Goal: Task Accomplishment & Management: Complete application form

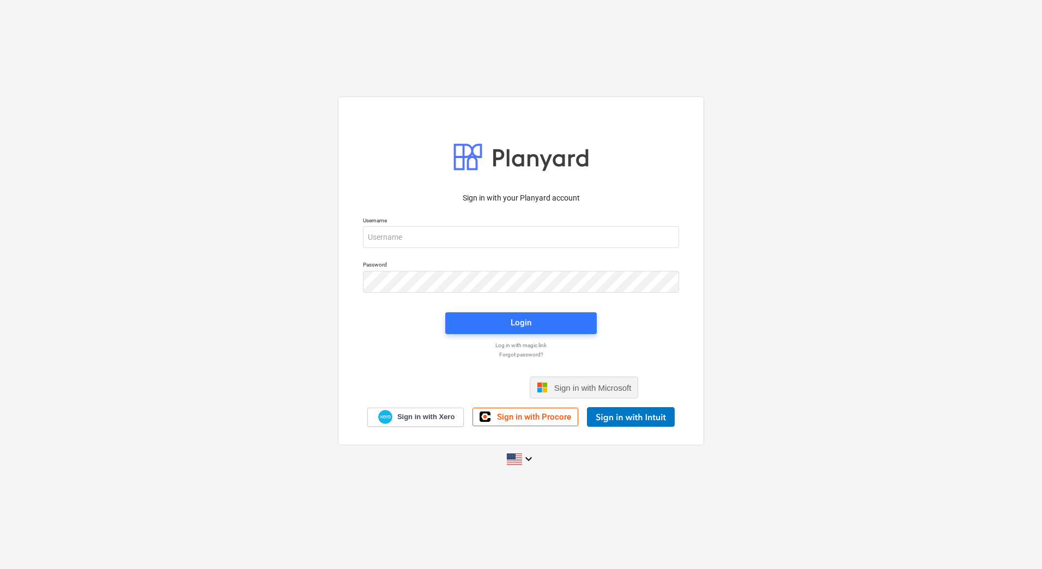
click at [566, 388] on span "Sign in with Microsoft" at bounding box center [592, 387] width 77 height 9
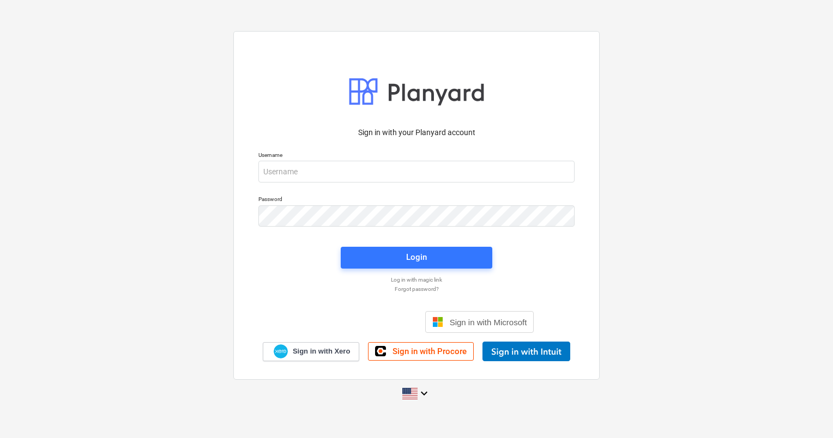
drag, startPoint x: 399, startPoint y: 256, endPoint x: 409, endPoint y: 271, distance: 17.7
click at [399, 256] on span "Login" at bounding box center [416, 257] width 125 height 14
click at [491, 318] on span "Sign in with Microsoft" at bounding box center [488, 322] width 77 height 9
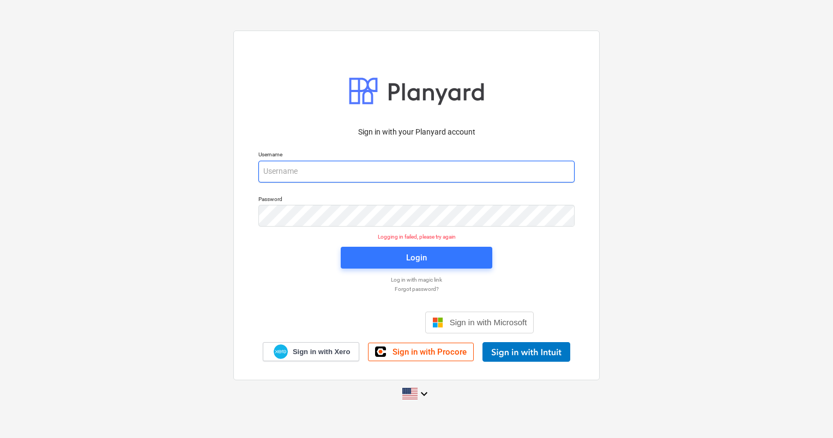
click at [311, 168] on input "email" at bounding box center [416, 172] width 316 height 22
type input "edgars.zarins@bonava.com"
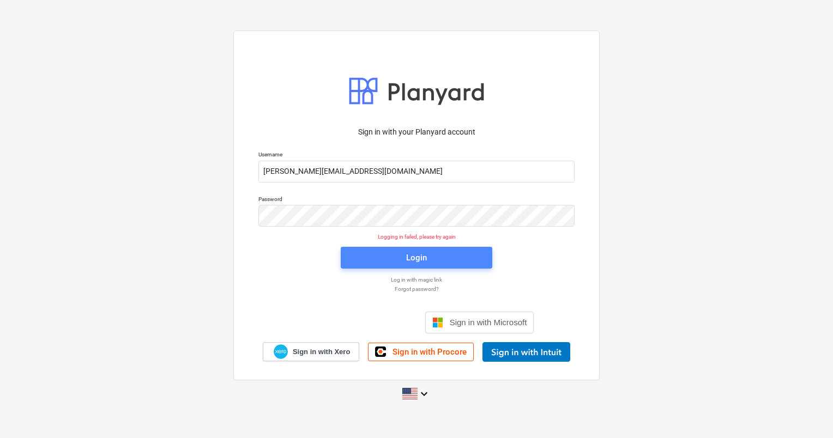
click at [421, 260] on div "Login" at bounding box center [416, 258] width 21 height 14
click at [414, 260] on div "Login" at bounding box center [416, 258] width 21 height 14
click at [412, 264] on div "Login" at bounding box center [416, 258] width 21 height 14
click at [301, 265] on div "Sign in with your Planyard account Username edgars.zarins@bonava.com Password L…" at bounding box center [416, 241] width 329 height 242
click at [418, 279] on p "Log in with magic link" at bounding box center [416, 279] width 327 height 7
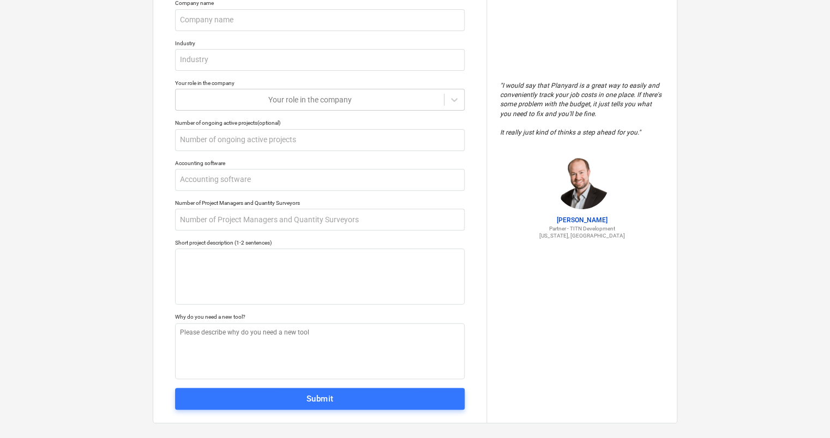
scroll to position [139, 0]
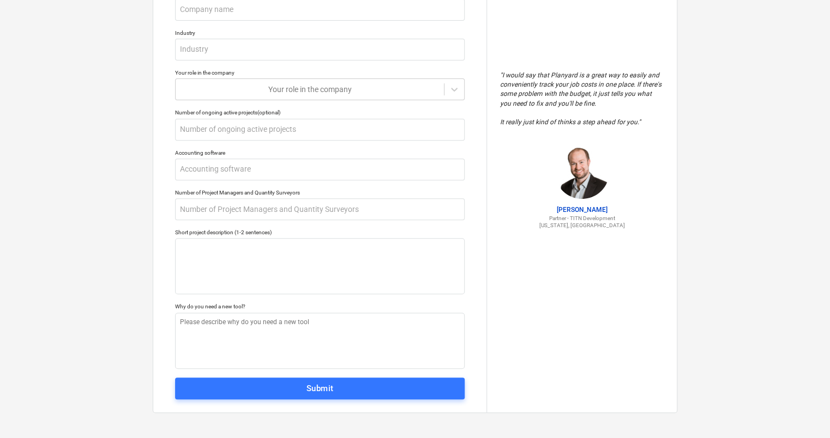
click at [321, 390] on div "Submit" at bounding box center [319, 389] width 27 height 14
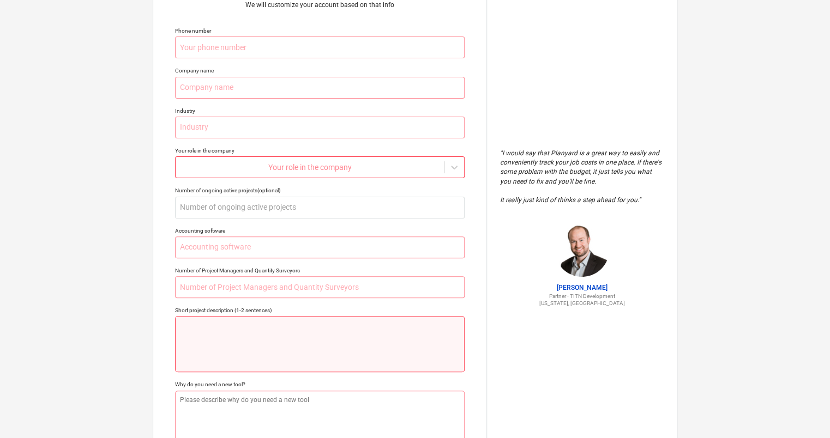
scroll to position [0, 0]
